Goal: Information Seeking & Learning: Learn about a topic

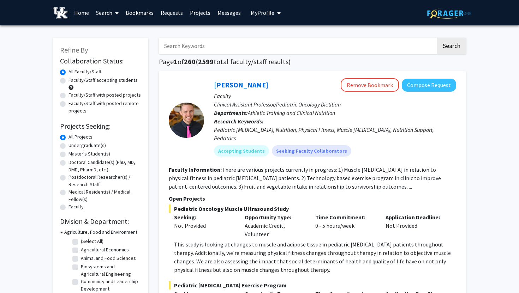
click at [195, 16] on link "Projects" at bounding box center [200, 12] width 28 height 25
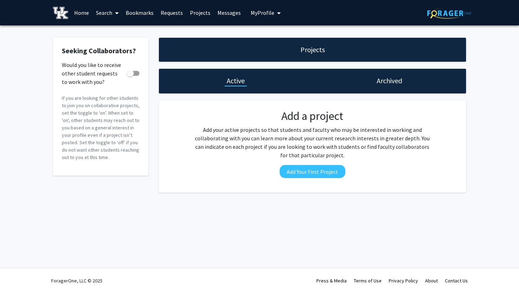
click at [197, 13] on link "Projects" at bounding box center [200, 12] width 28 height 25
click at [106, 12] on link "Search" at bounding box center [108, 12] width 30 height 25
click at [117, 45] on span "Students" at bounding box center [114, 47] width 43 height 14
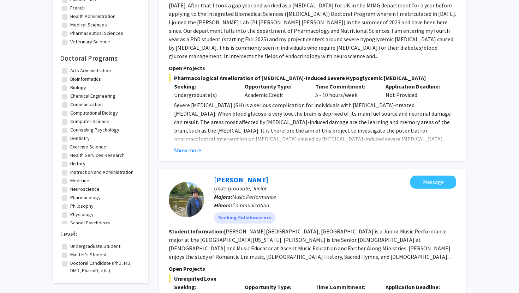
scroll to position [548, 0]
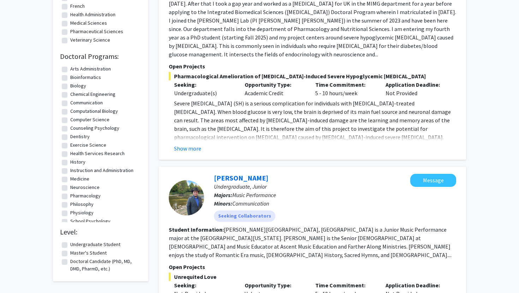
click at [70, 245] on label "Undergraduate Student" at bounding box center [95, 244] width 50 height 7
click at [70, 245] on input "Undergraduate Student" at bounding box center [72, 243] width 5 height 5
checkbox input "true"
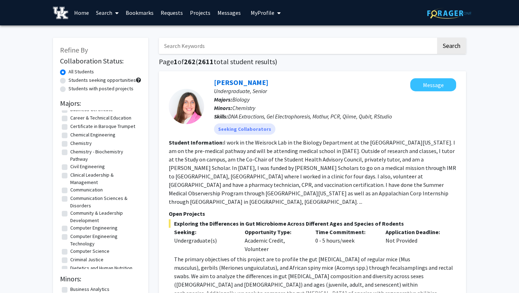
click at [106, 11] on link "Search" at bounding box center [108, 12] width 30 height 25
click at [116, 28] on span "Faculty/Staff" at bounding box center [119, 32] width 52 height 14
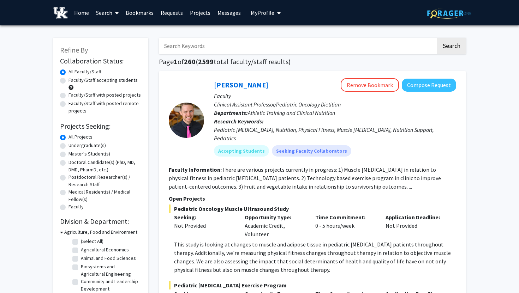
click at [82, 146] on label "Undergraduate(s)" at bounding box center [87, 145] width 37 height 7
click at [73, 146] on input "Undergraduate(s)" at bounding box center [71, 144] width 5 height 5
radio input "true"
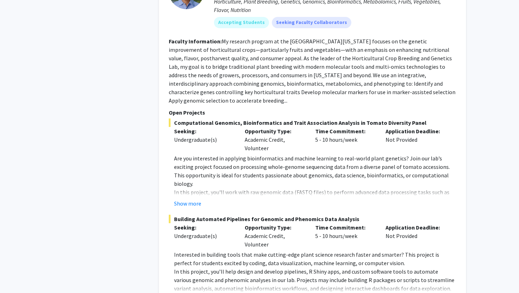
scroll to position [3377, 0]
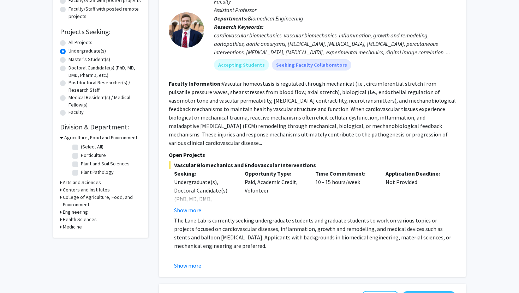
scroll to position [141, 0]
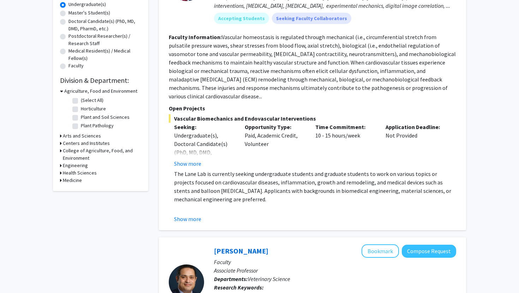
click at [73, 135] on h3 "Arts and Sciences" at bounding box center [82, 135] width 38 height 7
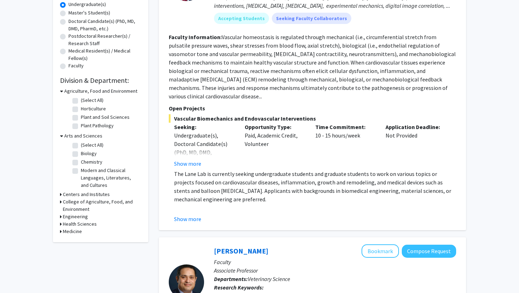
click at [78, 161] on fg-checkbox "Chemistry Chemistry" at bounding box center [105, 163] width 67 height 8
click at [71, 161] on fg-checkbox-list "(Select All) (Select All) Biology Biology Chemistry Chemistry Modern and Classi…" at bounding box center [106, 165] width 71 height 51
click at [81, 162] on label "Chemistry" at bounding box center [92, 162] width 22 height 7
click at [81, 162] on input "Chemistry" at bounding box center [83, 161] width 5 height 5
checkbox input "true"
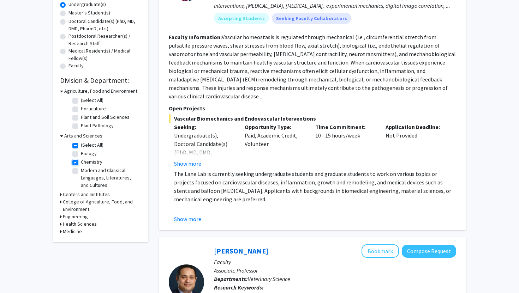
checkbox input "true"
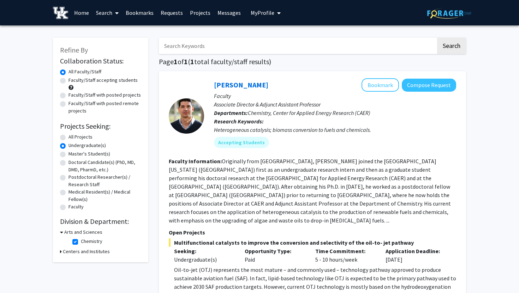
click at [198, 15] on link "Projects" at bounding box center [200, 12] width 28 height 25
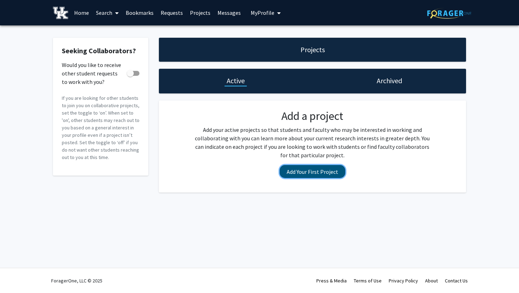
click at [305, 174] on button "Add Your First Project" at bounding box center [313, 171] width 66 height 13
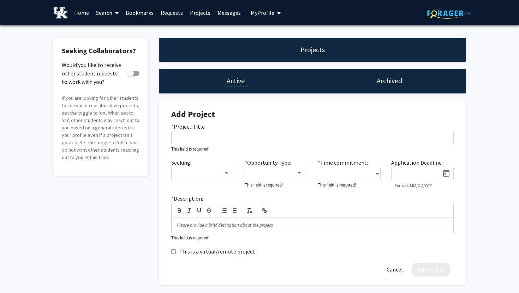
click at [220, 14] on link "Messages" at bounding box center [229, 12] width 30 height 25
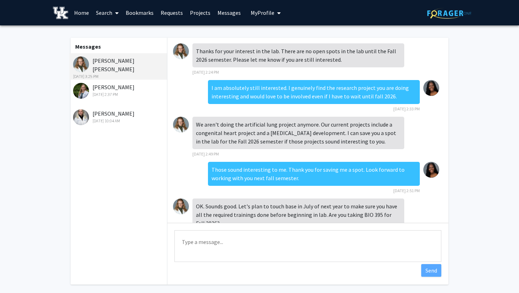
click at [253, 9] on span "My Profile" at bounding box center [263, 12] width 24 height 7
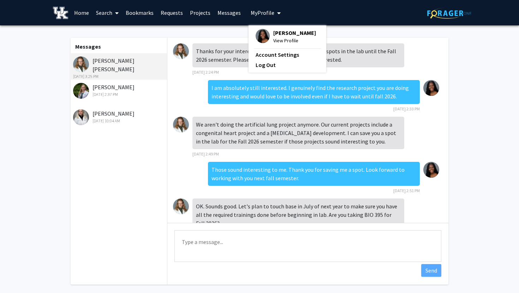
click at [253, 9] on span "My Profile" at bounding box center [263, 12] width 24 height 7
